Goal: Task Accomplishment & Management: Use online tool/utility

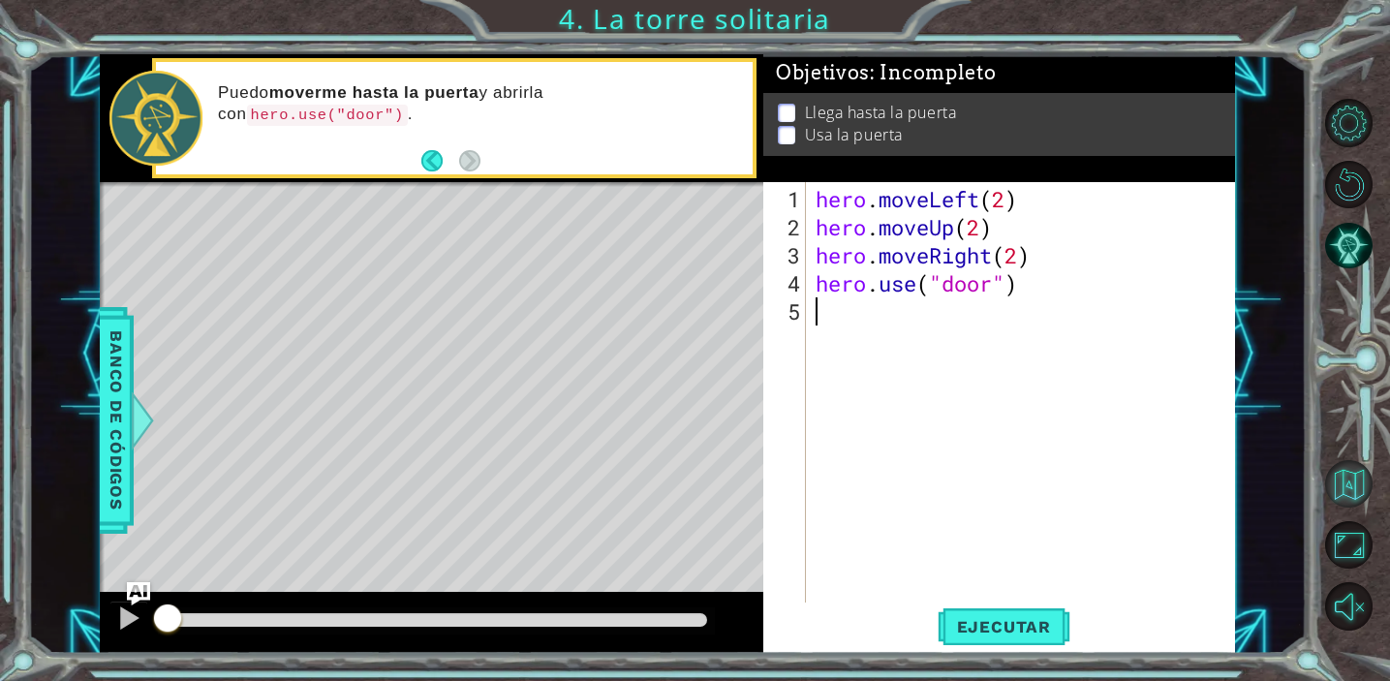
click at [1345, 474] on button "Volver al mapa" at bounding box center [1348, 483] width 47 height 47
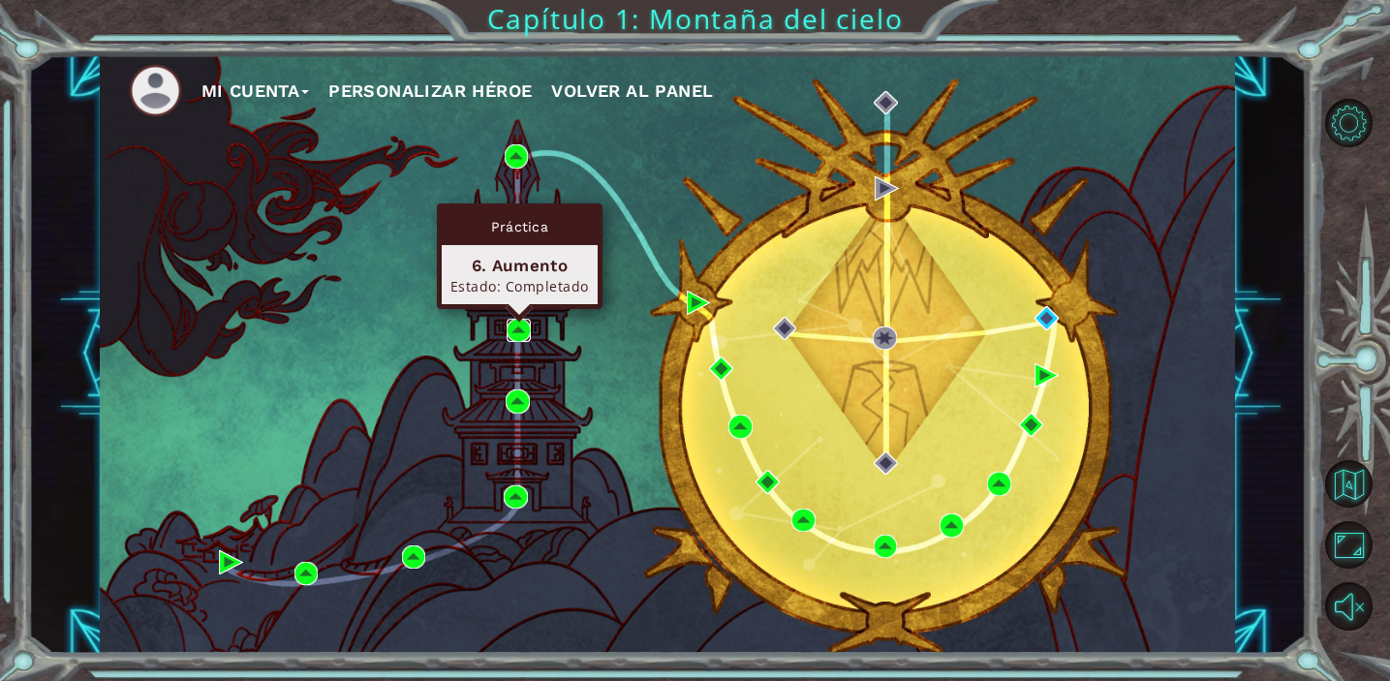
click at [515, 323] on img at bounding box center [519, 331] width 24 height 24
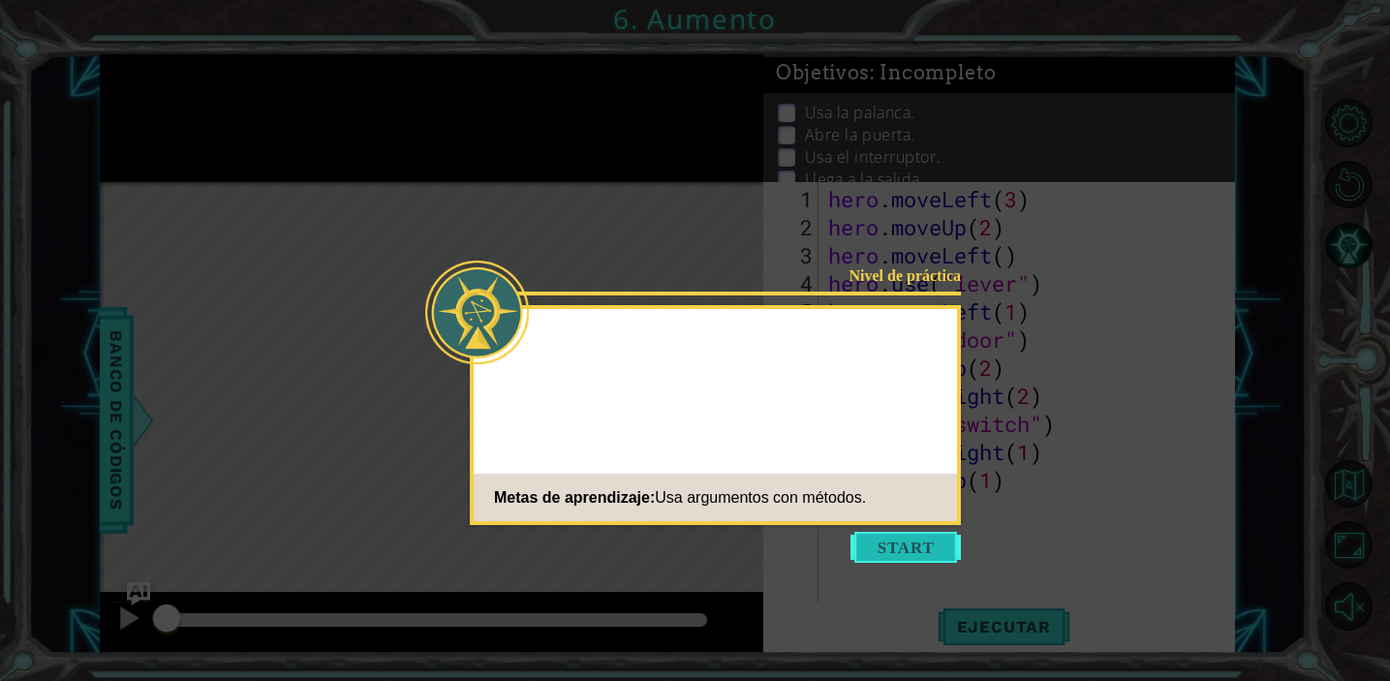
click at [905, 558] on button "Start" at bounding box center [905, 547] width 110 height 31
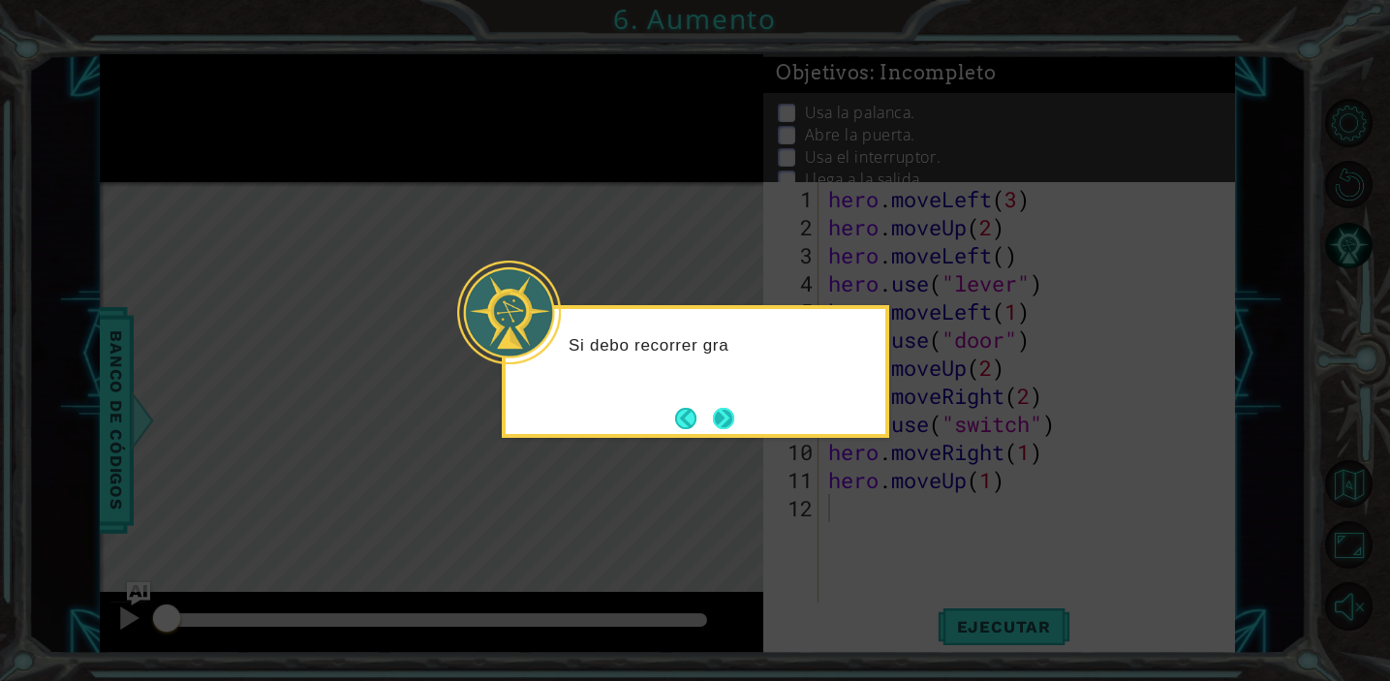
click at [726, 420] on button "Next" at bounding box center [724, 418] width 22 height 22
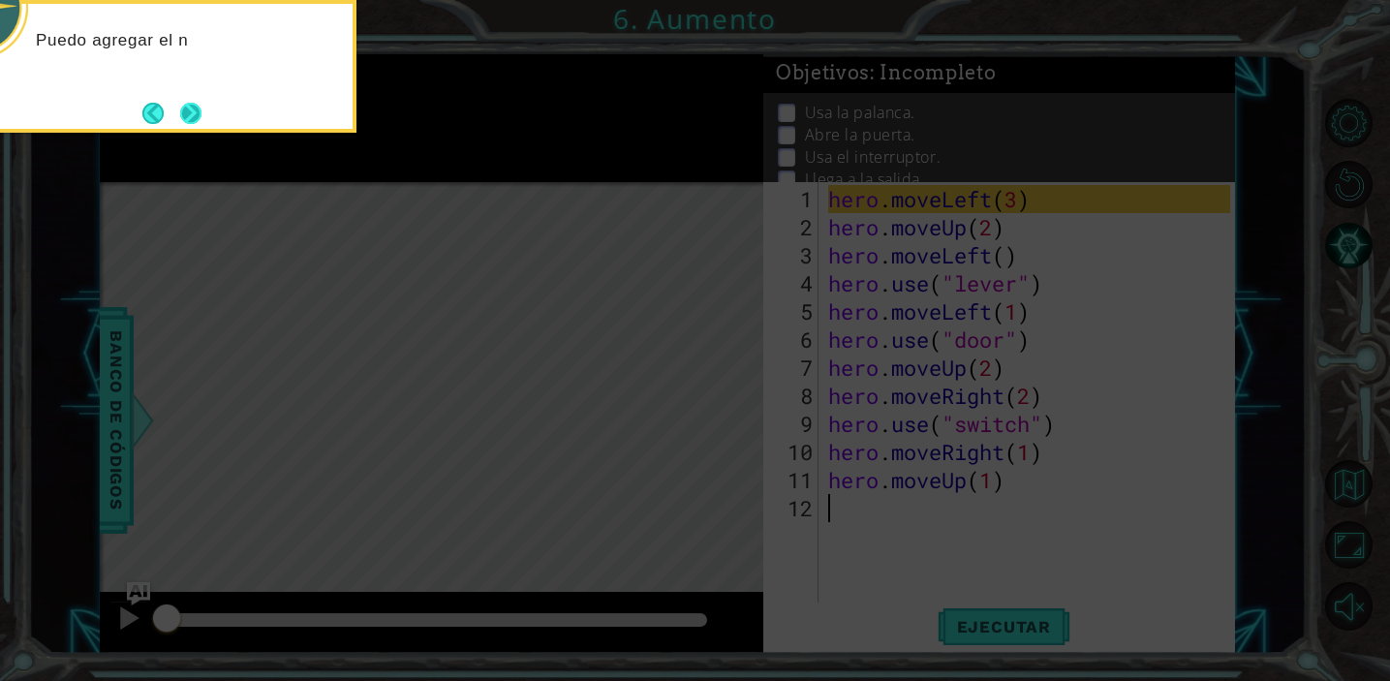
click at [180, 108] on button "Next" at bounding box center [190, 113] width 21 height 21
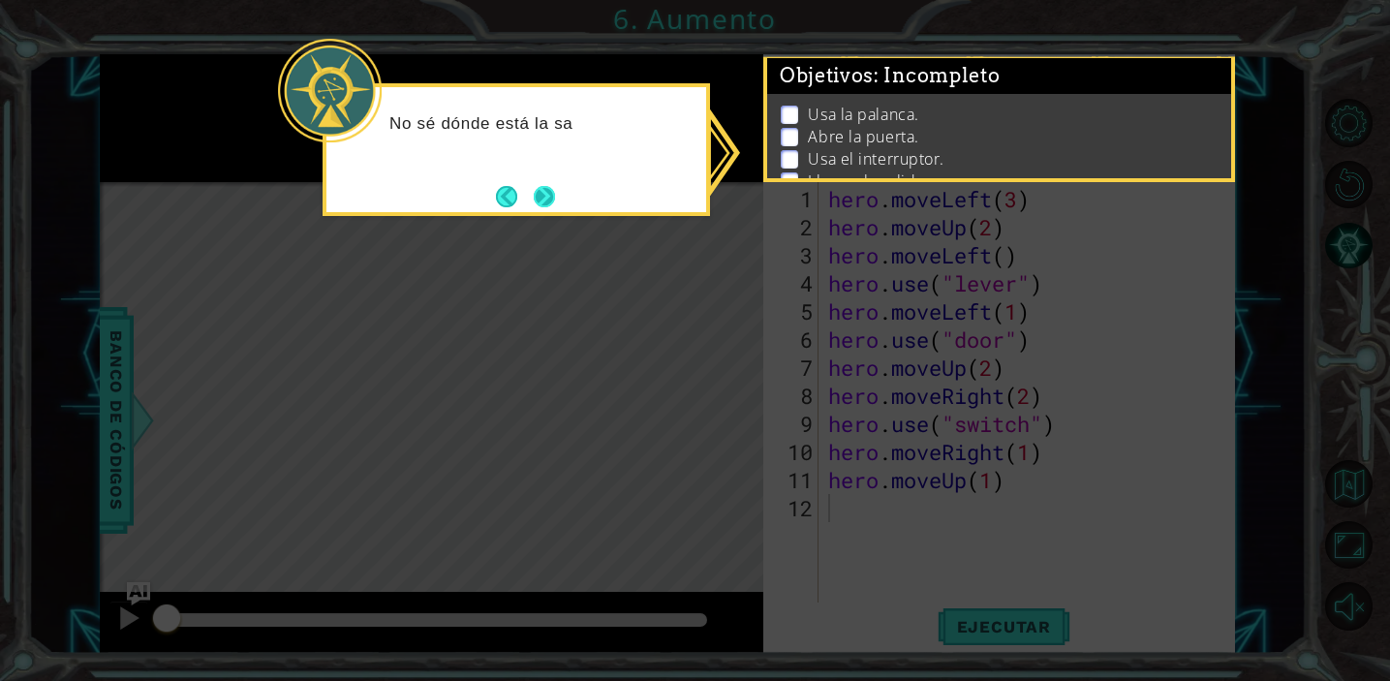
click at [534, 190] on button "Next" at bounding box center [544, 196] width 21 height 21
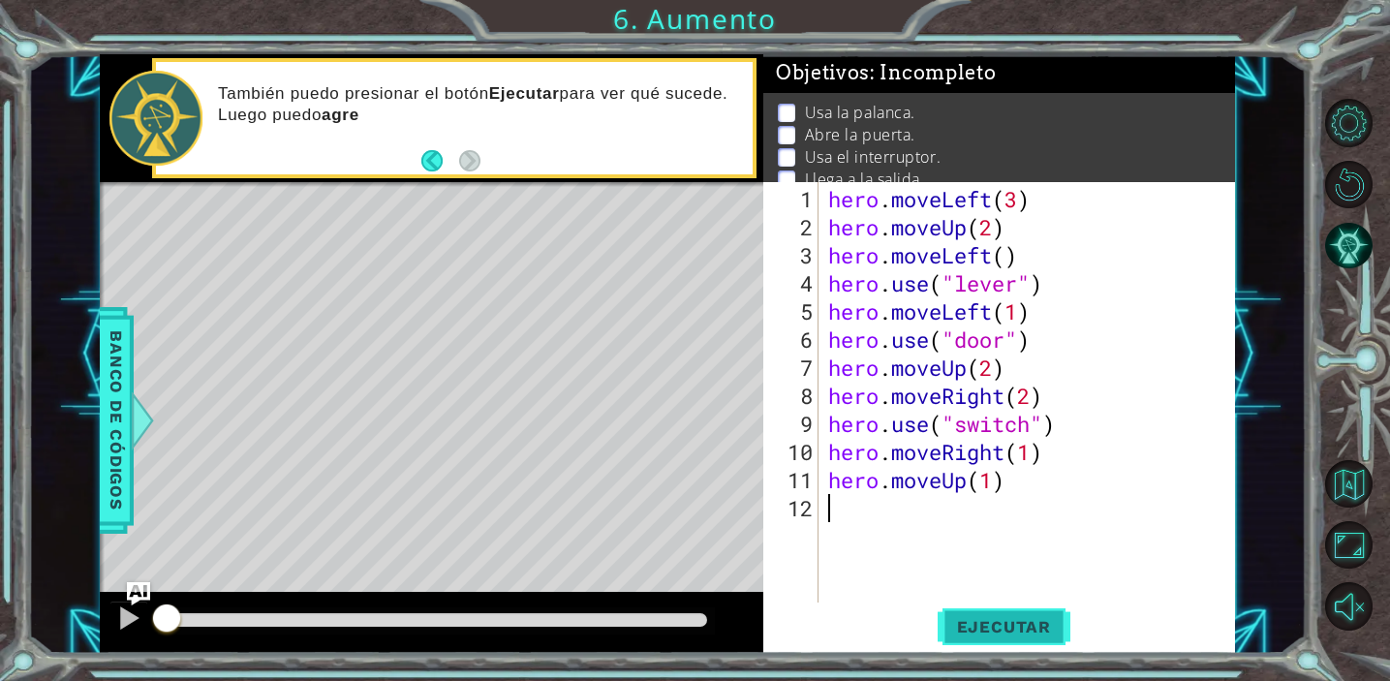
click at [979, 635] on span "Ejecutar" at bounding box center [1003, 626] width 133 height 19
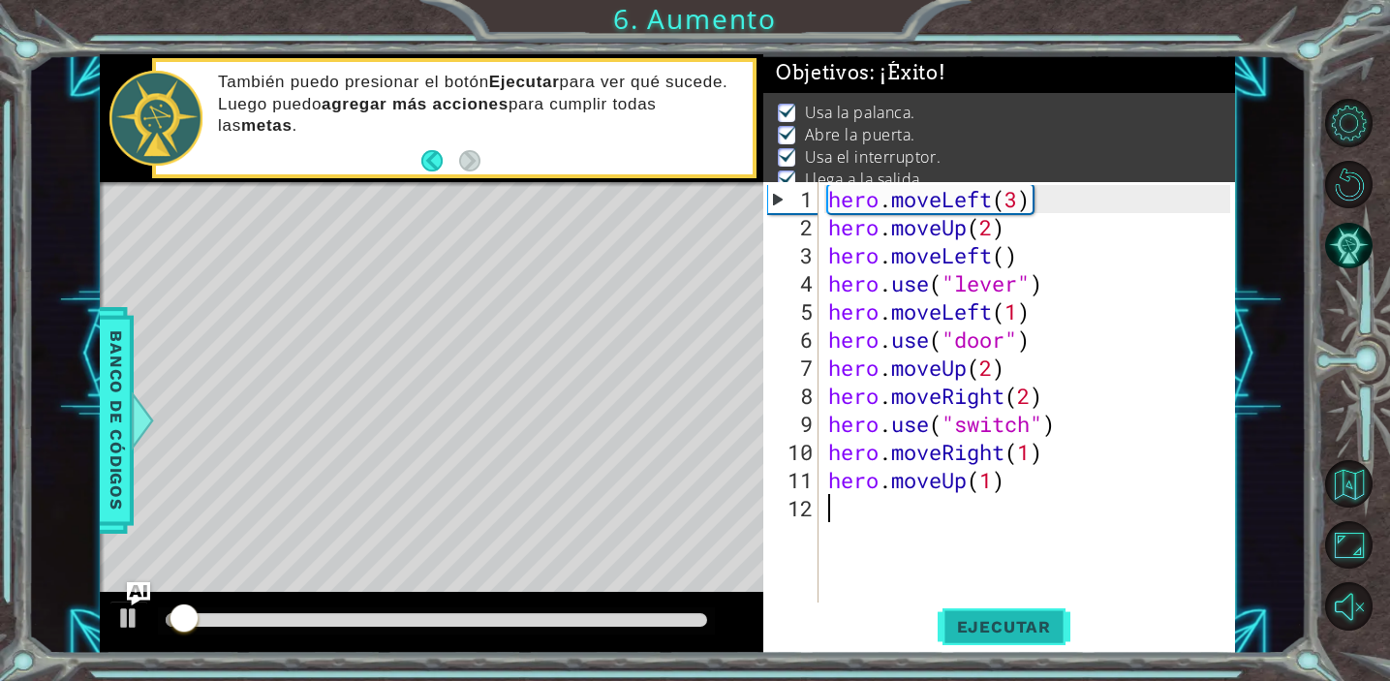
click at [980, 621] on span "Ejecutar" at bounding box center [1003, 626] width 133 height 19
click at [979, 617] on span "Ejecutar" at bounding box center [1003, 626] width 133 height 19
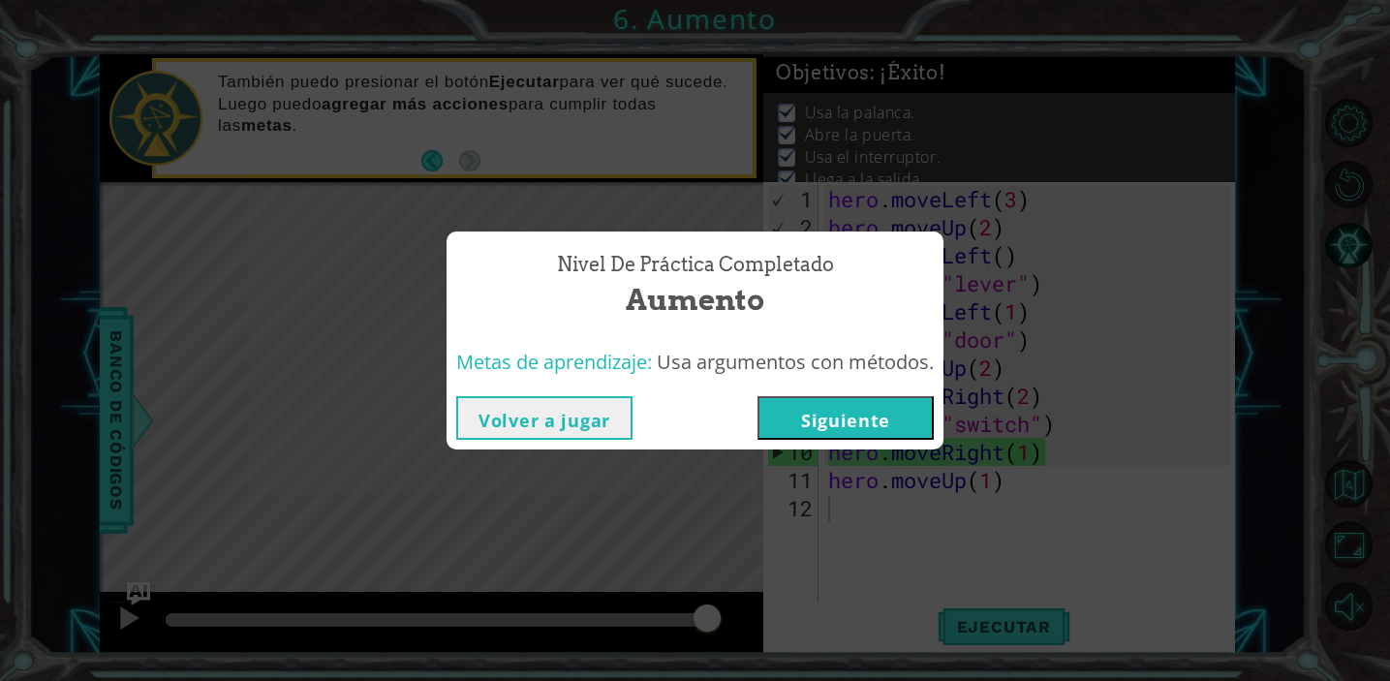
click at [860, 415] on button "Siguiente" at bounding box center [845, 418] width 176 height 44
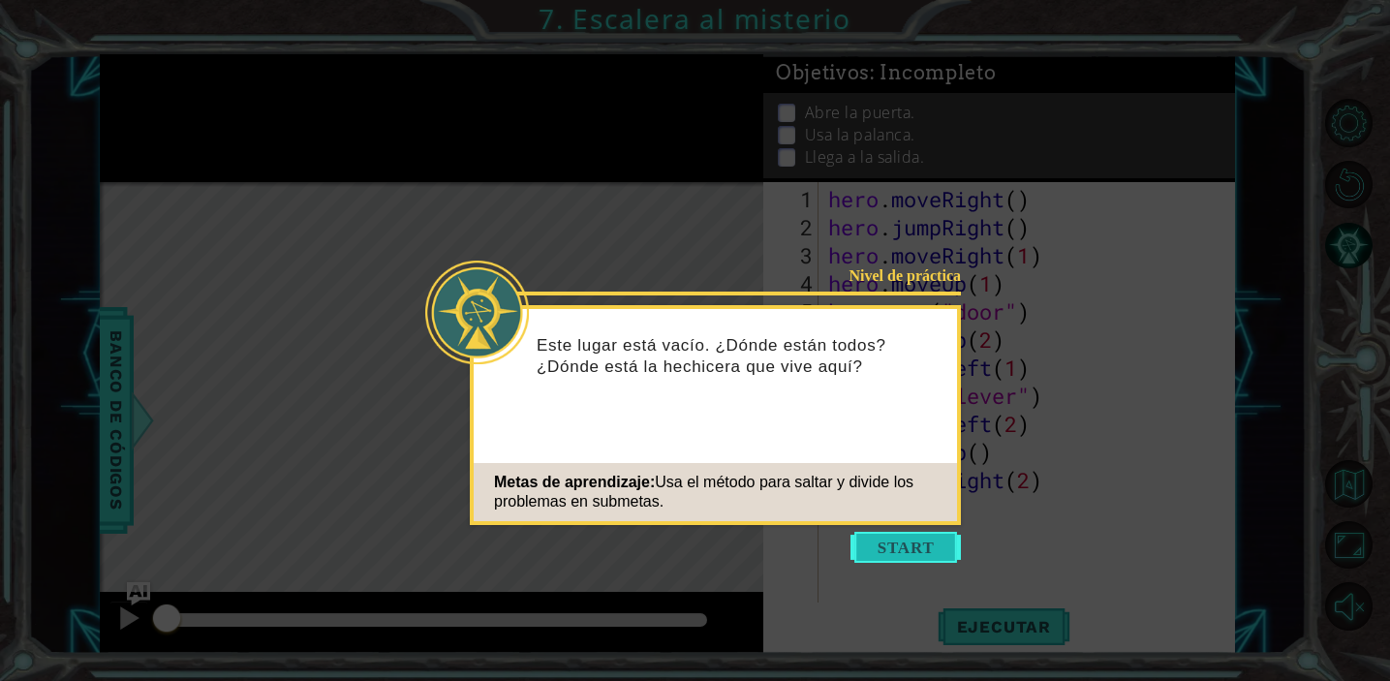
click at [910, 550] on button "Start" at bounding box center [905, 547] width 110 height 31
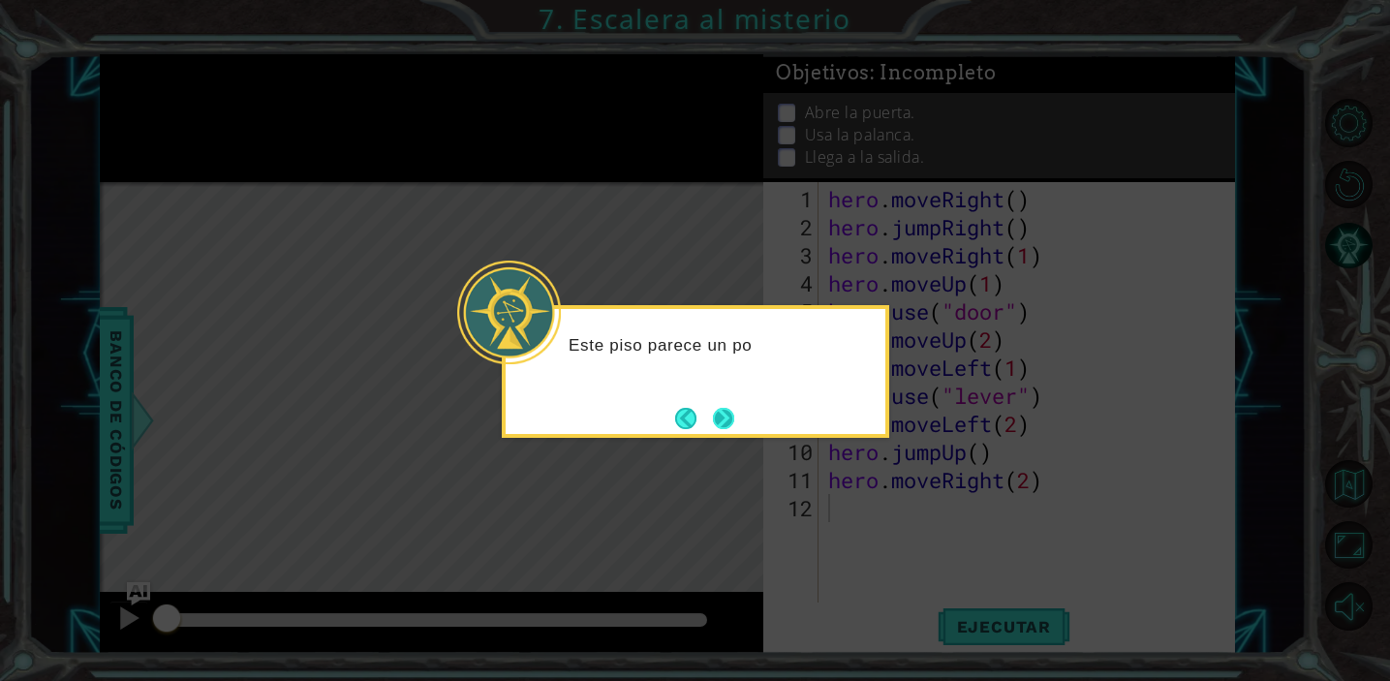
click at [734, 418] on button "Next" at bounding box center [723, 418] width 21 height 21
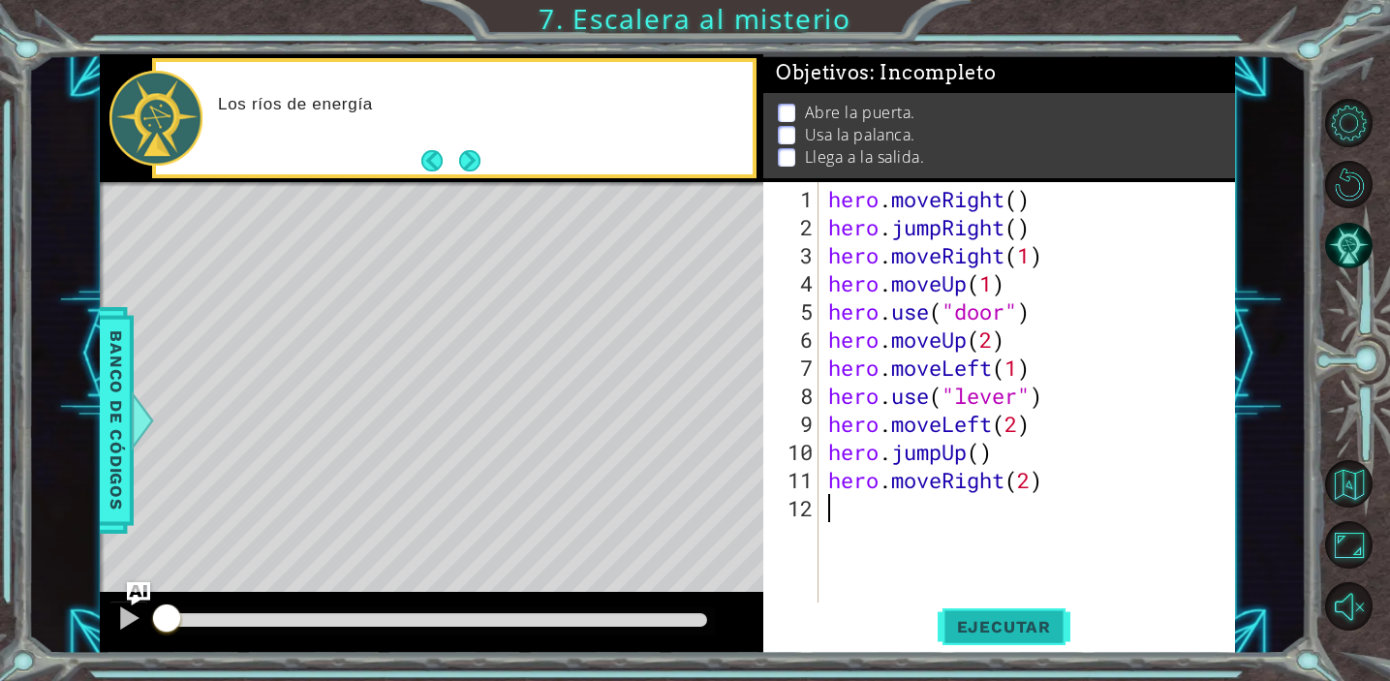
click at [994, 632] on span "Ejecutar" at bounding box center [1003, 626] width 133 height 19
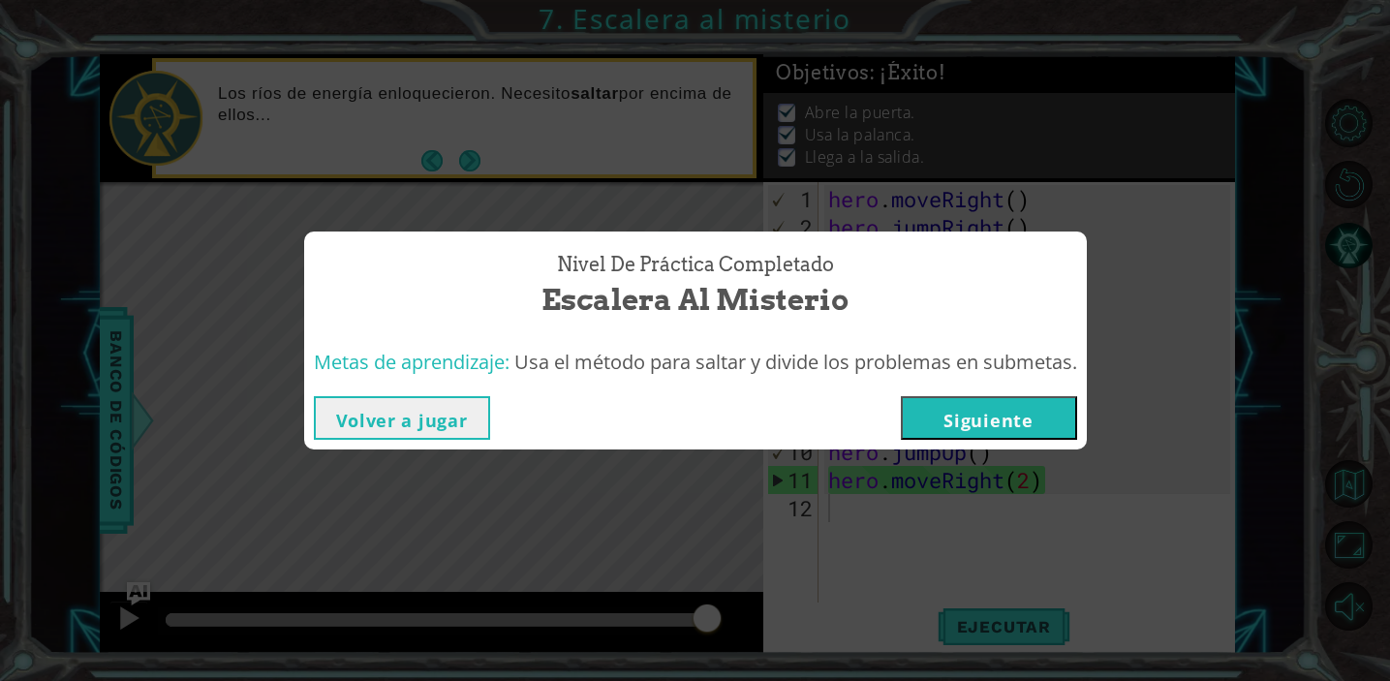
click at [986, 410] on button "Siguiente" at bounding box center [989, 418] width 176 height 44
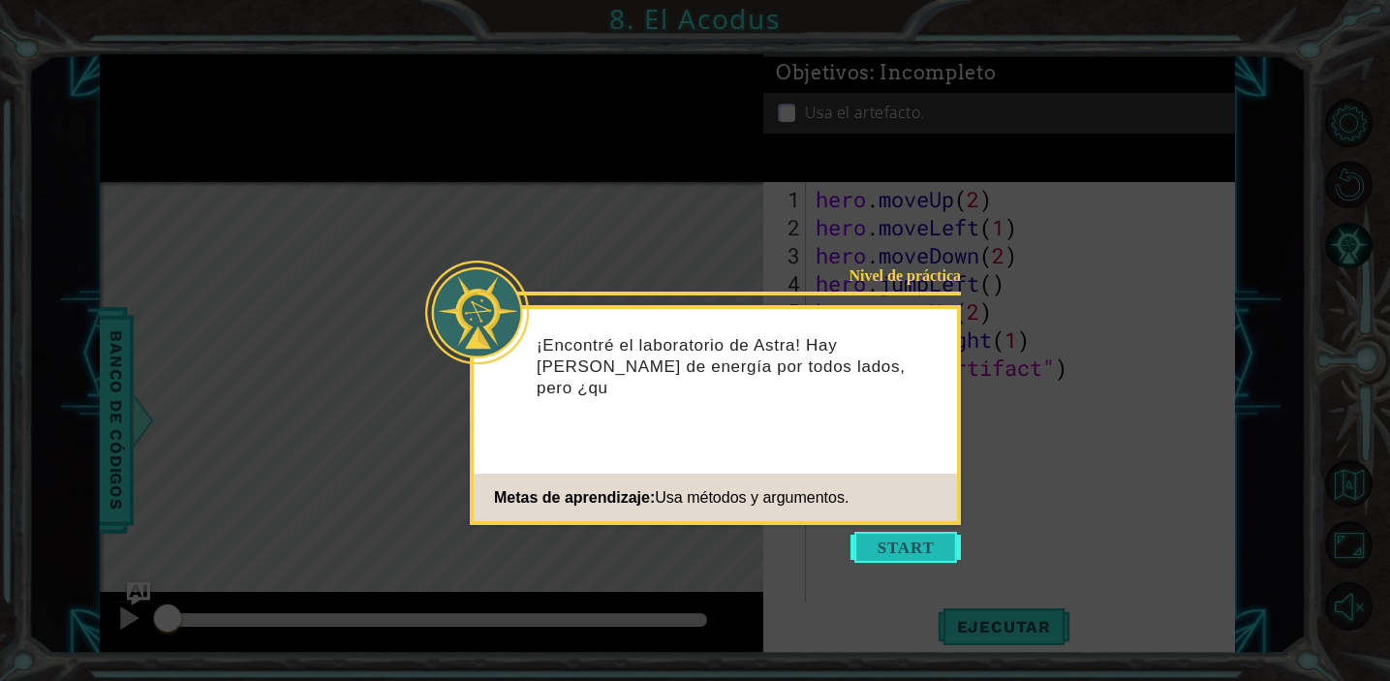
click at [907, 540] on button "Start" at bounding box center [905, 547] width 110 height 31
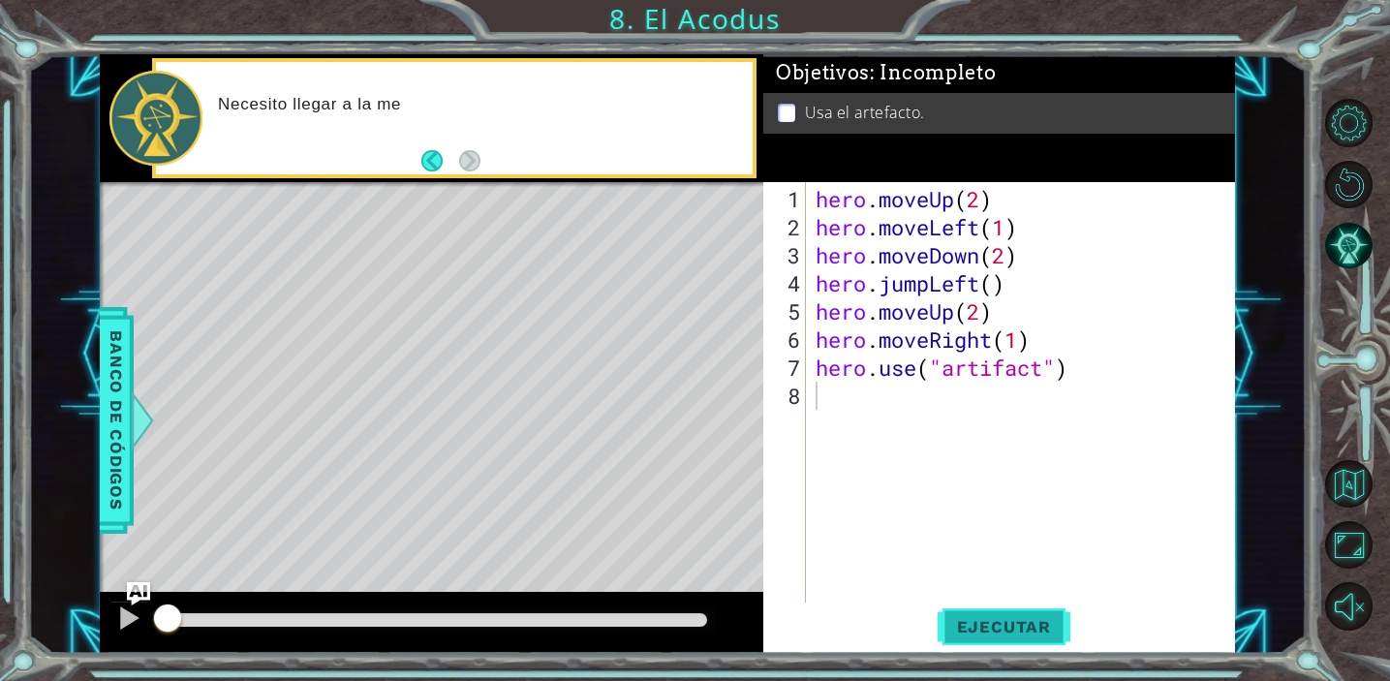
click at [1030, 636] on button "Ejecutar" at bounding box center [1003, 625] width 133 height 47
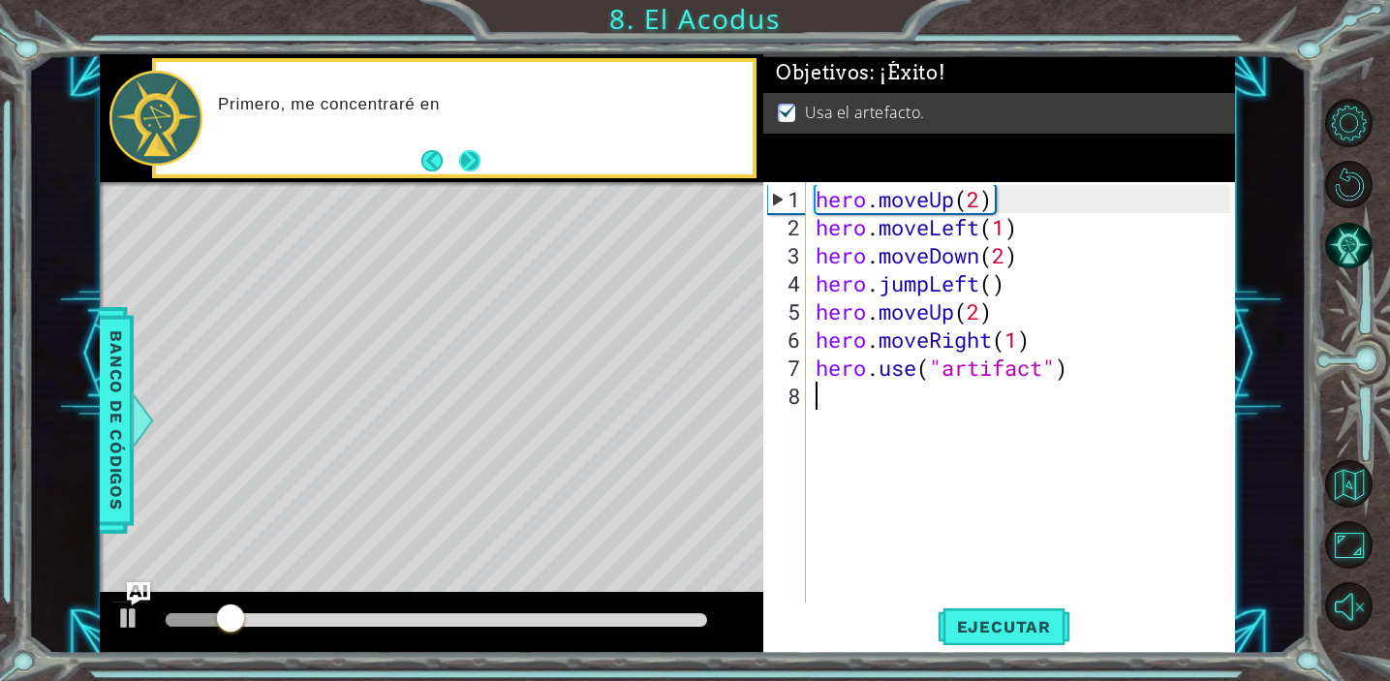
click at [469, 161] on button "Next" at bounding box center [469, 160] width 21 height 21
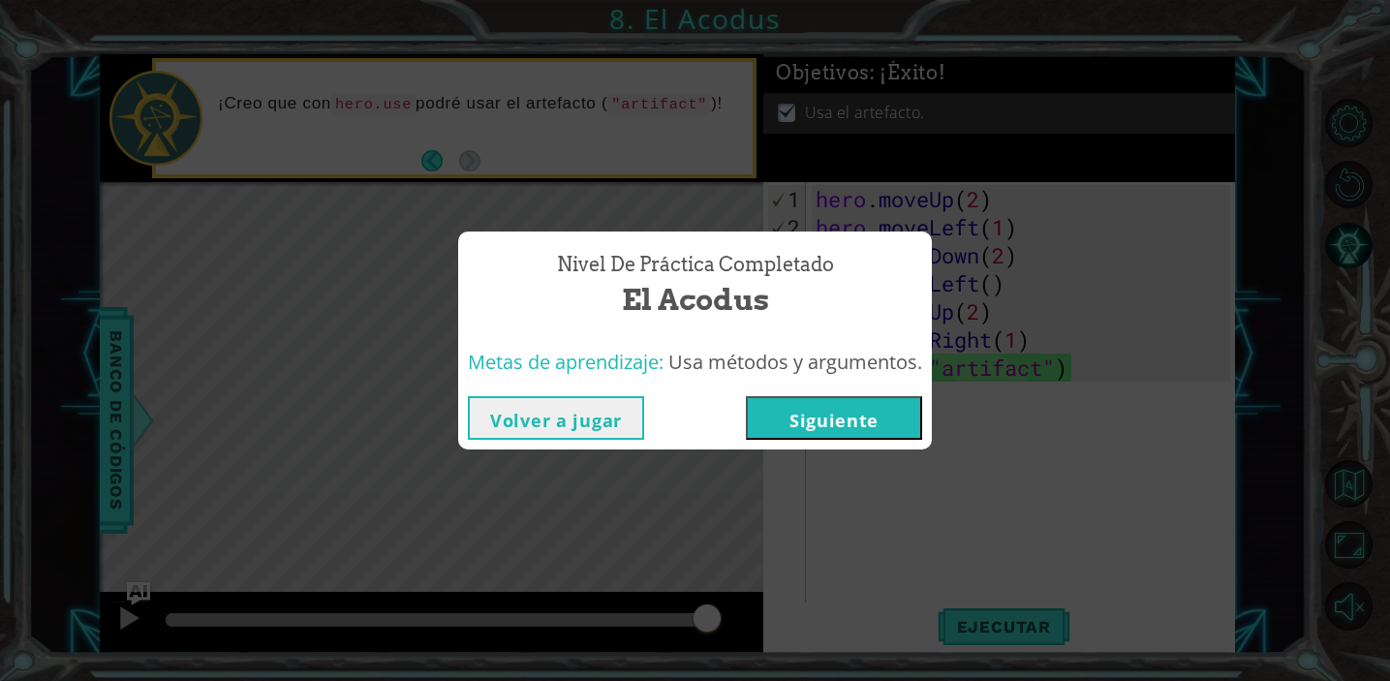
click at [776, 426] on button "Siguiente" at bounding box center [834, 418] width 176 height 44
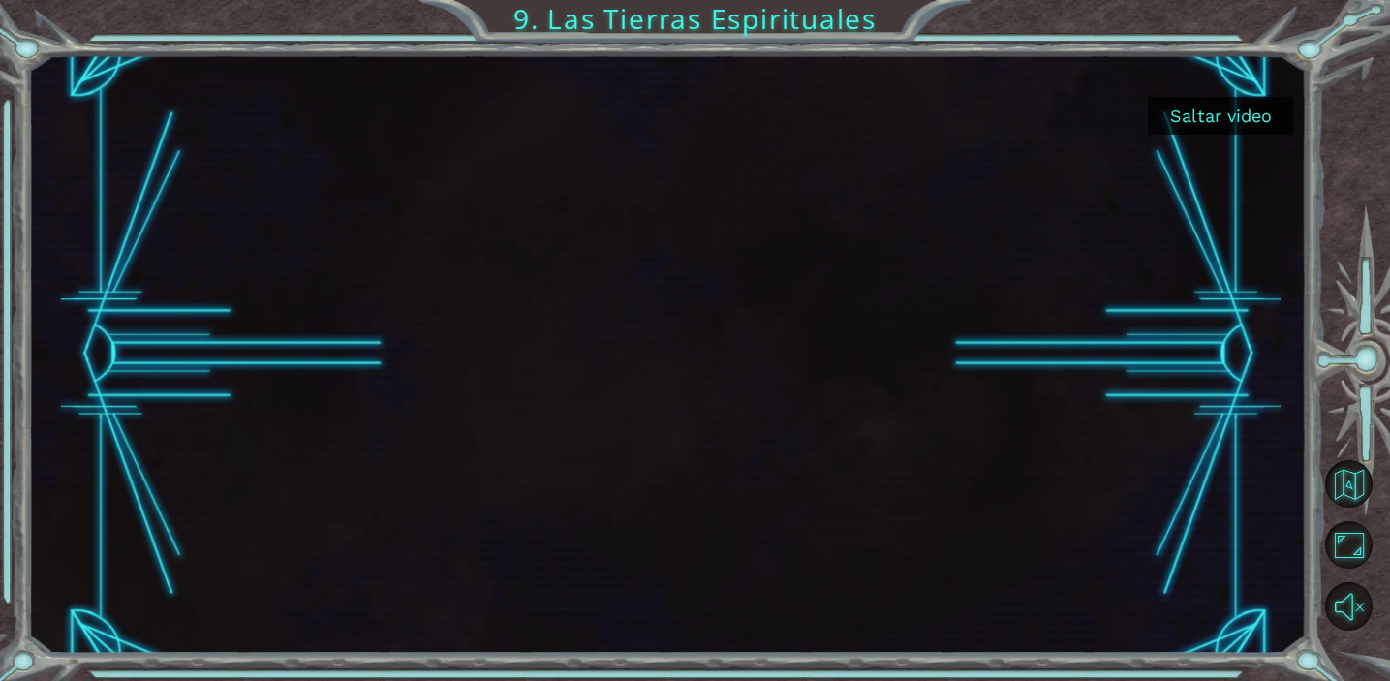
click at [1232, 113] on button "Saltar video" at bounding box center [1220, 116] width 145 height 38
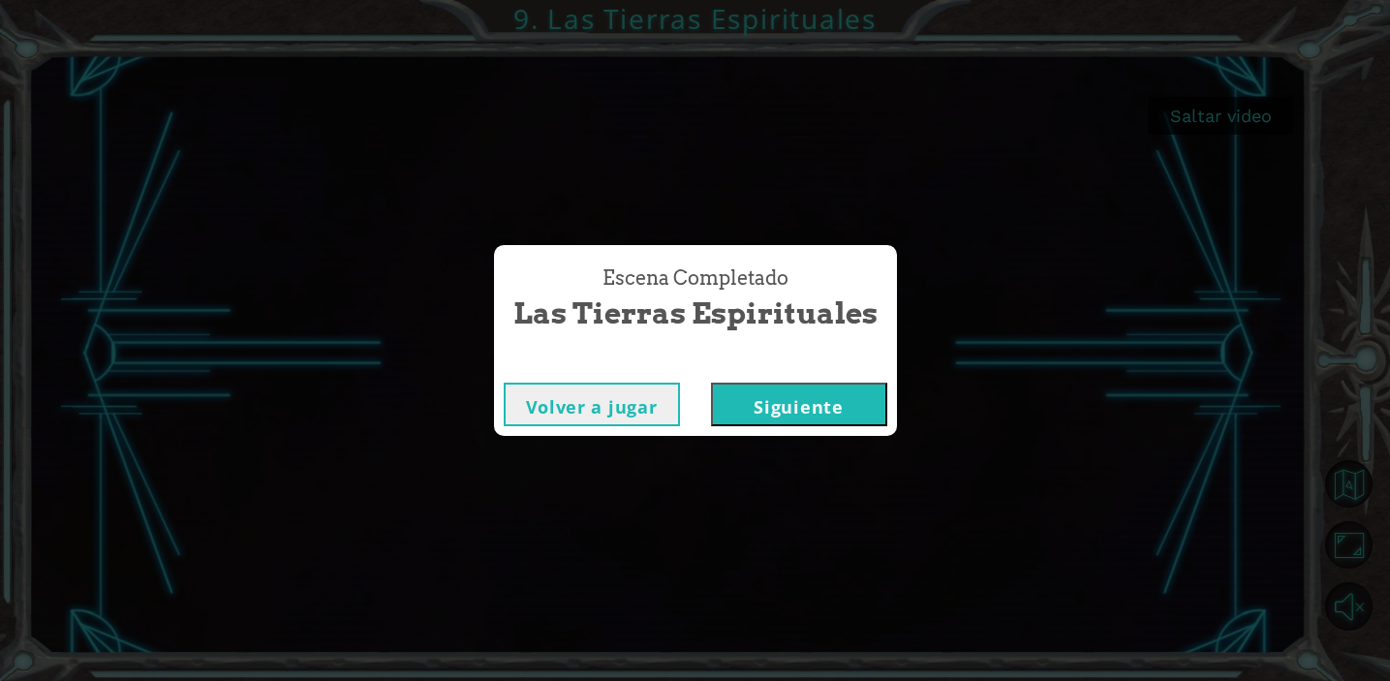
click at [850, 402] on button "Siguiente" at bounding box center [799, 405] width 176 height 44
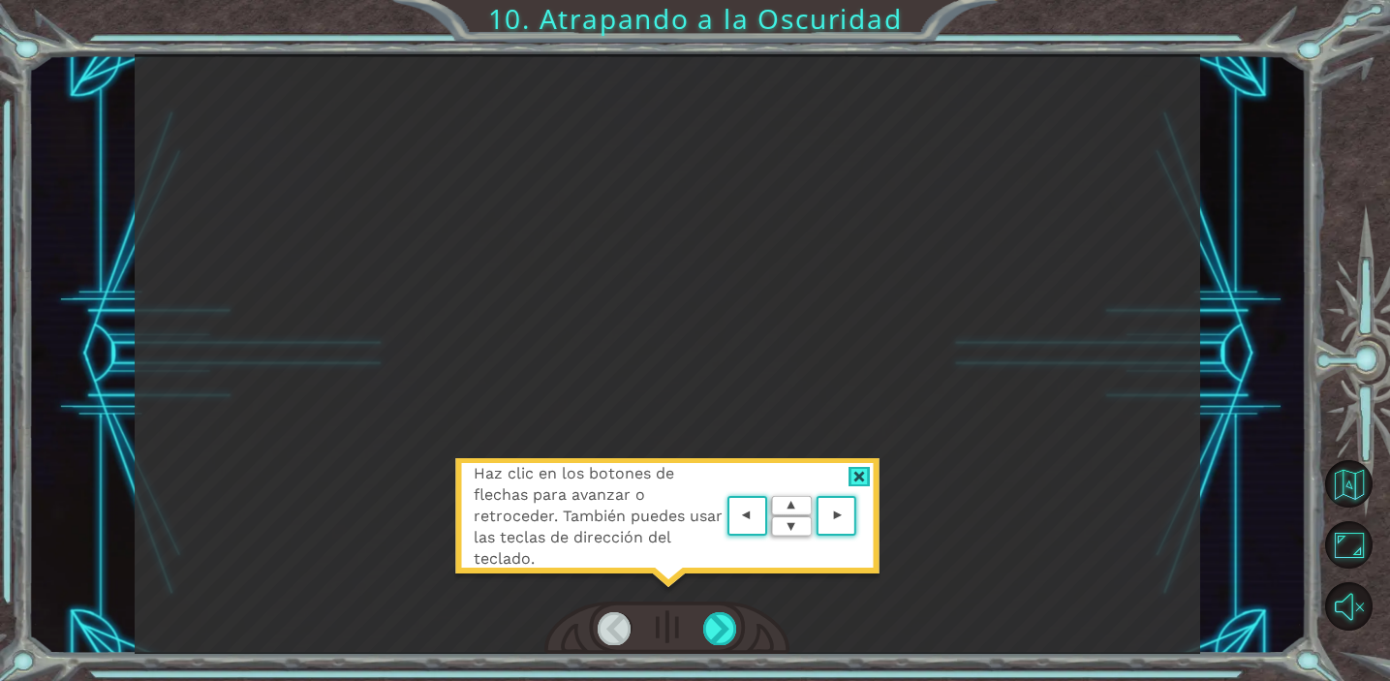
click at [864, 471] on div at bounding box center [859, 477] width 22 height 20
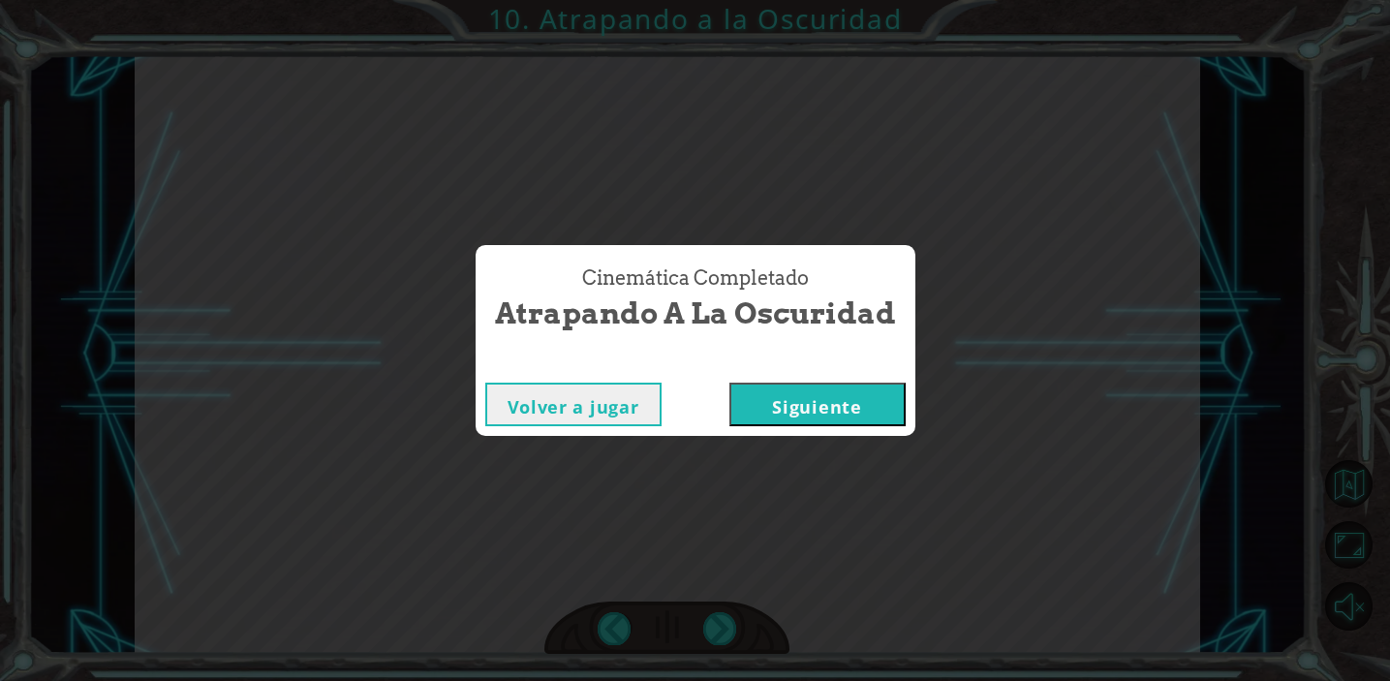
click at [627, 391] on button "Volver a jugar" at bounding box center [573, 405] width 176 height 44
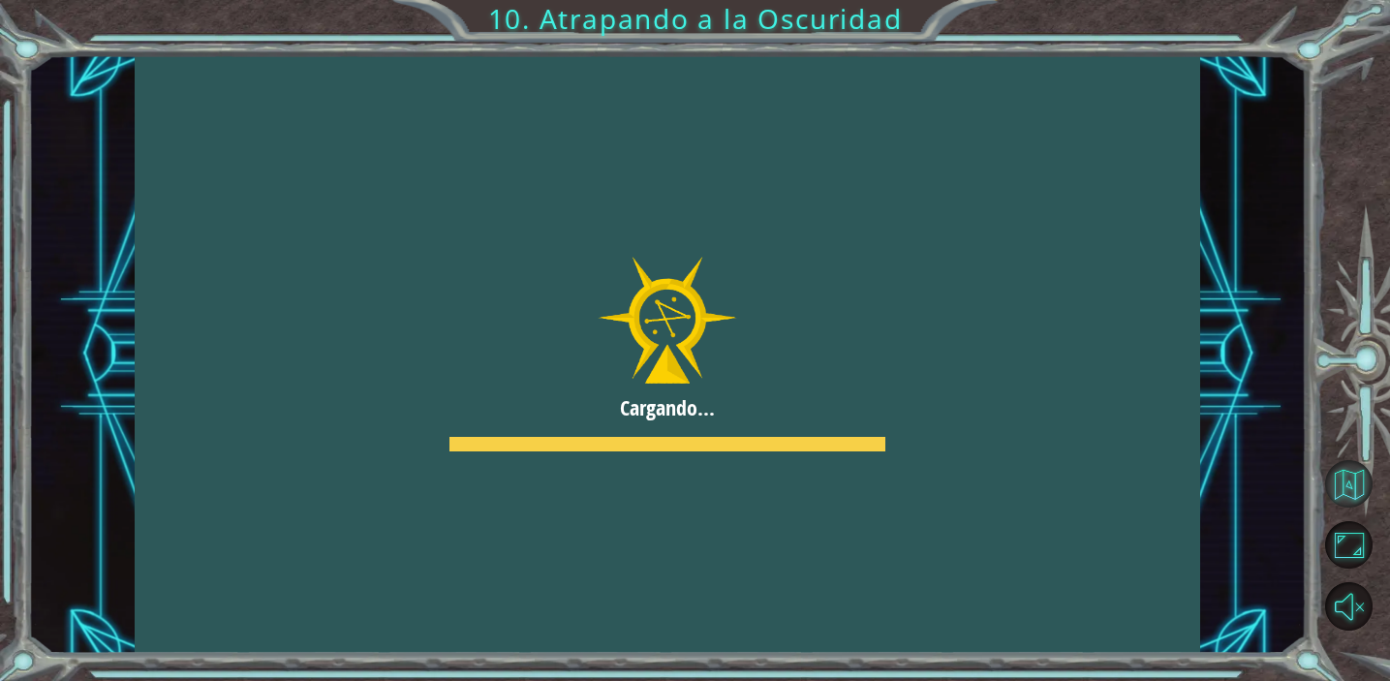
click at [1366, 483] on button "Volver al mapa" at bounding box center [1348, 483] width 47 height 47
